Goal: Transaction & Acquisition: Purchase product/service

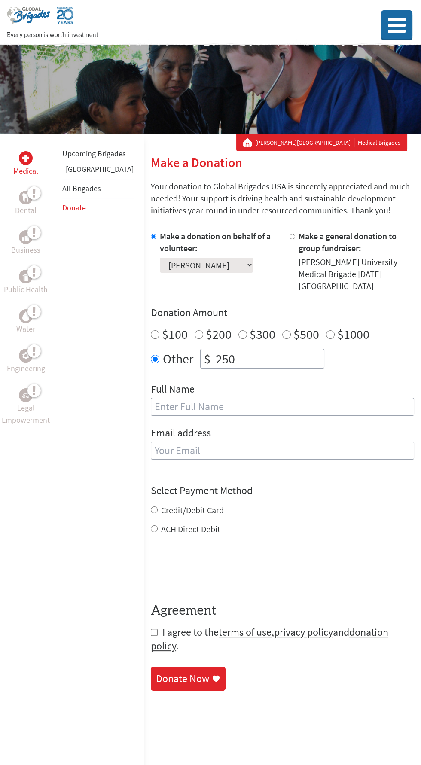
click at [351, 398] on input "text" at bounding box center [282, 407] width 263 height 18
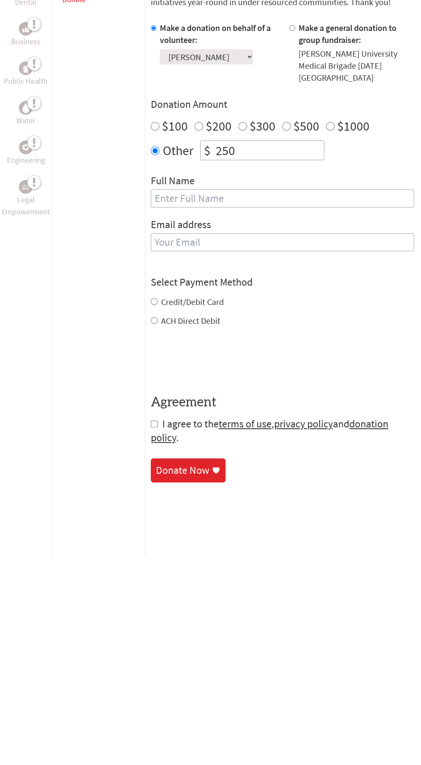
type input "[PERSON_NAME] [PERSON_NAME]"
type input "[EMAIL_ADDRESS][DOMAIN_NAME]"
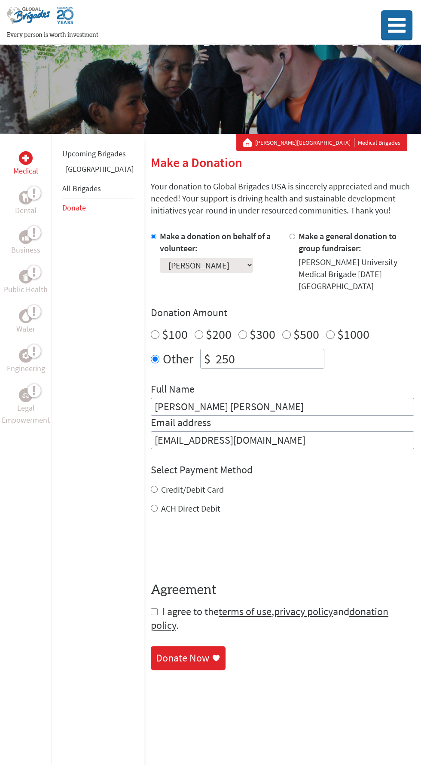
click at [178, 398] on input "[PERSON_NAME] [PERSON_NAME]" at bounding box center [282, 407] width 263 height 18
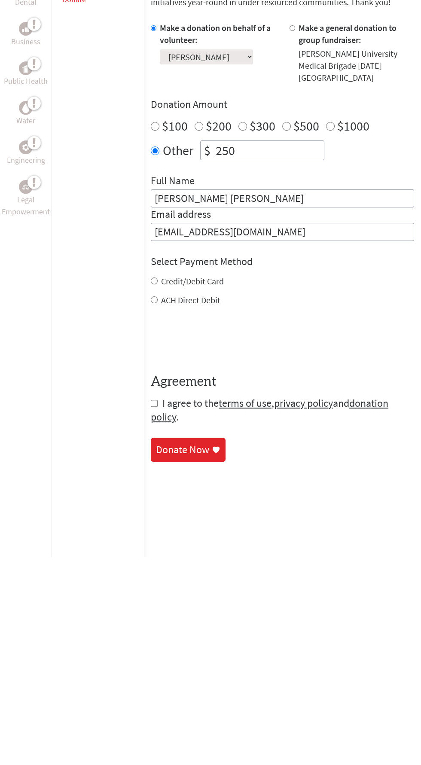
click at [177, 398] on input "[PERSON_NAME] [PERSON_NAME]" at bounding box center [282, 407] width 263 height 18
click at [169, 398] on input "[PERSON_NAME] [PERSON_NAME]" at bounding box center [282, 407] width 263 height 18
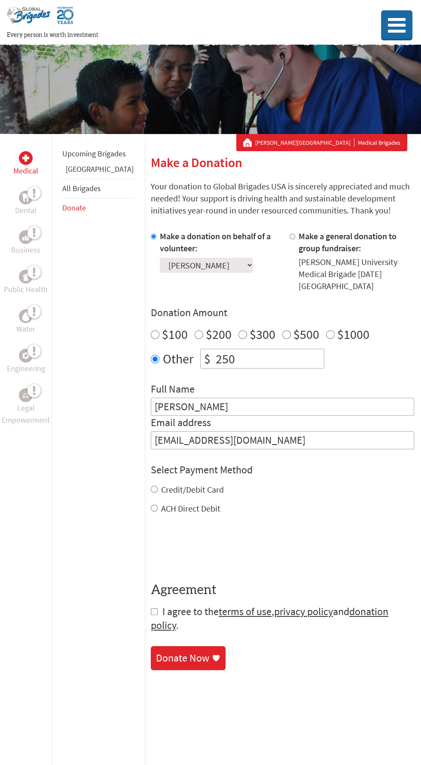
type input "[PERSON_NAME]"
click at [180, 484] on label "Credit/Debit Card" at bounding box center [192, 489] width 63 height 11
click at [158, 486] on input "Credit/Debit Card" at bounding box center [154, 489] width 7 height 7
radio input "true"
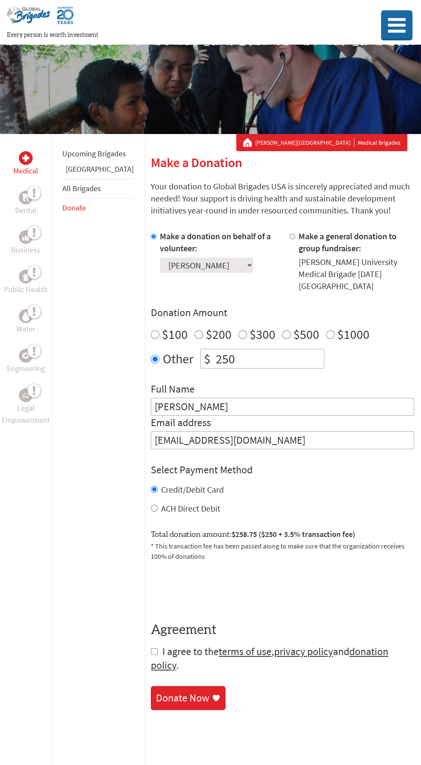
click at [258, 352] on input "250" at bounding box center [269, 358] width 110 height 19
click at [214, 349] on input "250" at bounding box center [269, 358] width 110 height 19
type input "150"
click at [337, 574] on div "0cAFcWeA6BccUxre0jtyZv4hN_2V4ZDap-C9iEiUUQDxAeofSKf7xIdwC0SU7dM9VMluAzEtetW-j1H…" at bounding box center [282, 589] width 263 height 34
click at [151, 648] on input "checkbox" at bounding box center [154, 651] width 7 height 7
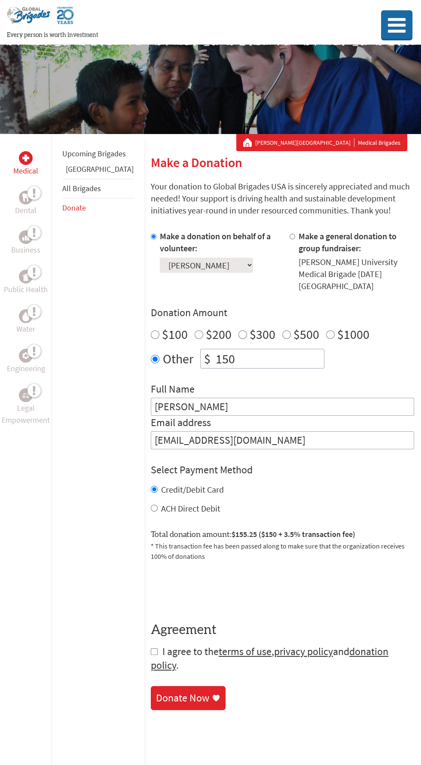
checkbox input "true"
click at [175, 692] on div "Donate Now" at bounding box center [188, 699] width 64 height 14
